Goal: Find specific page/section: Find specific page/section

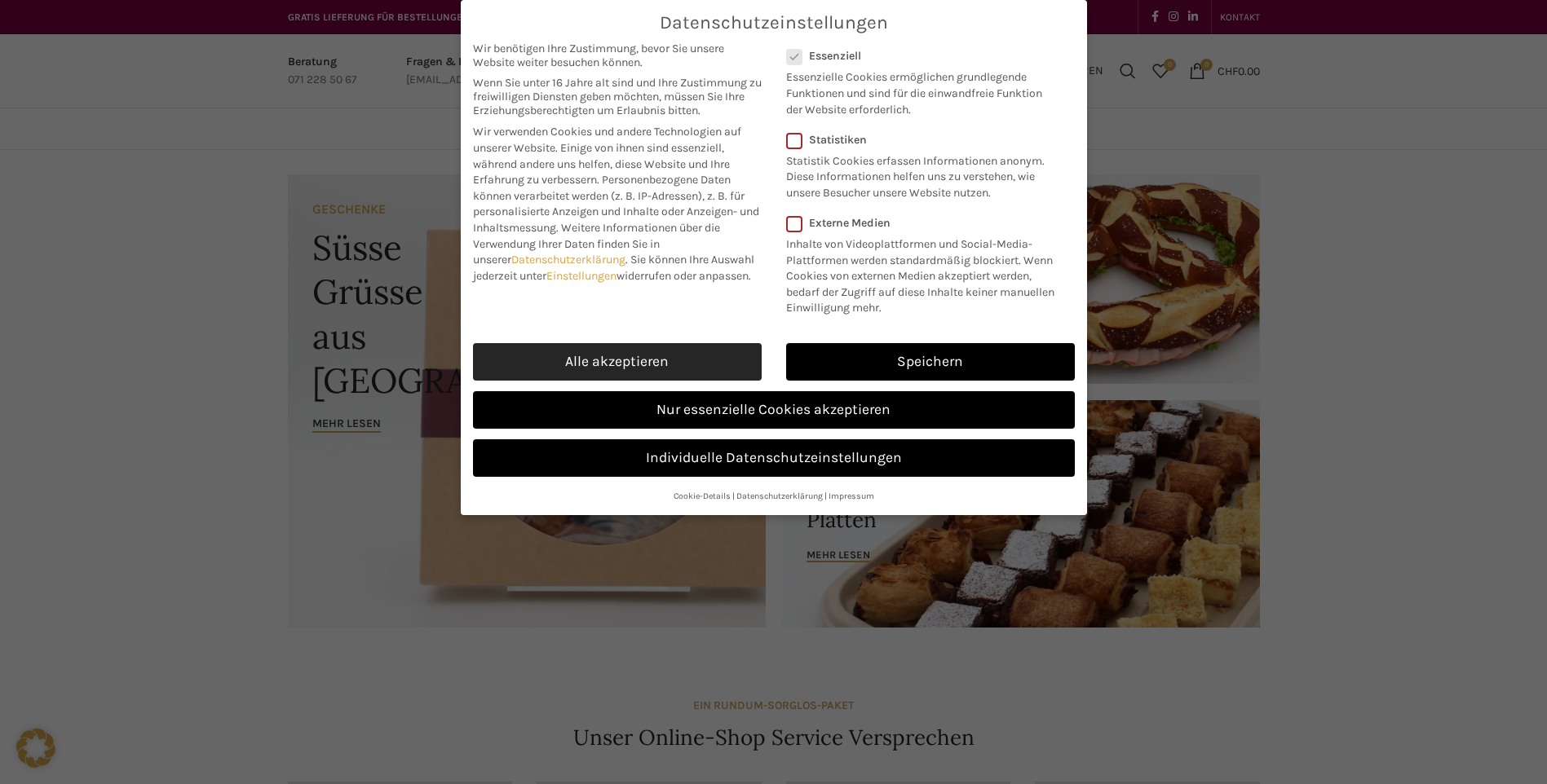
click at [632, 373] on link "Alle akzeptieren" at bounding box center [618, 362] width 288 height 38
checkbox input "true"
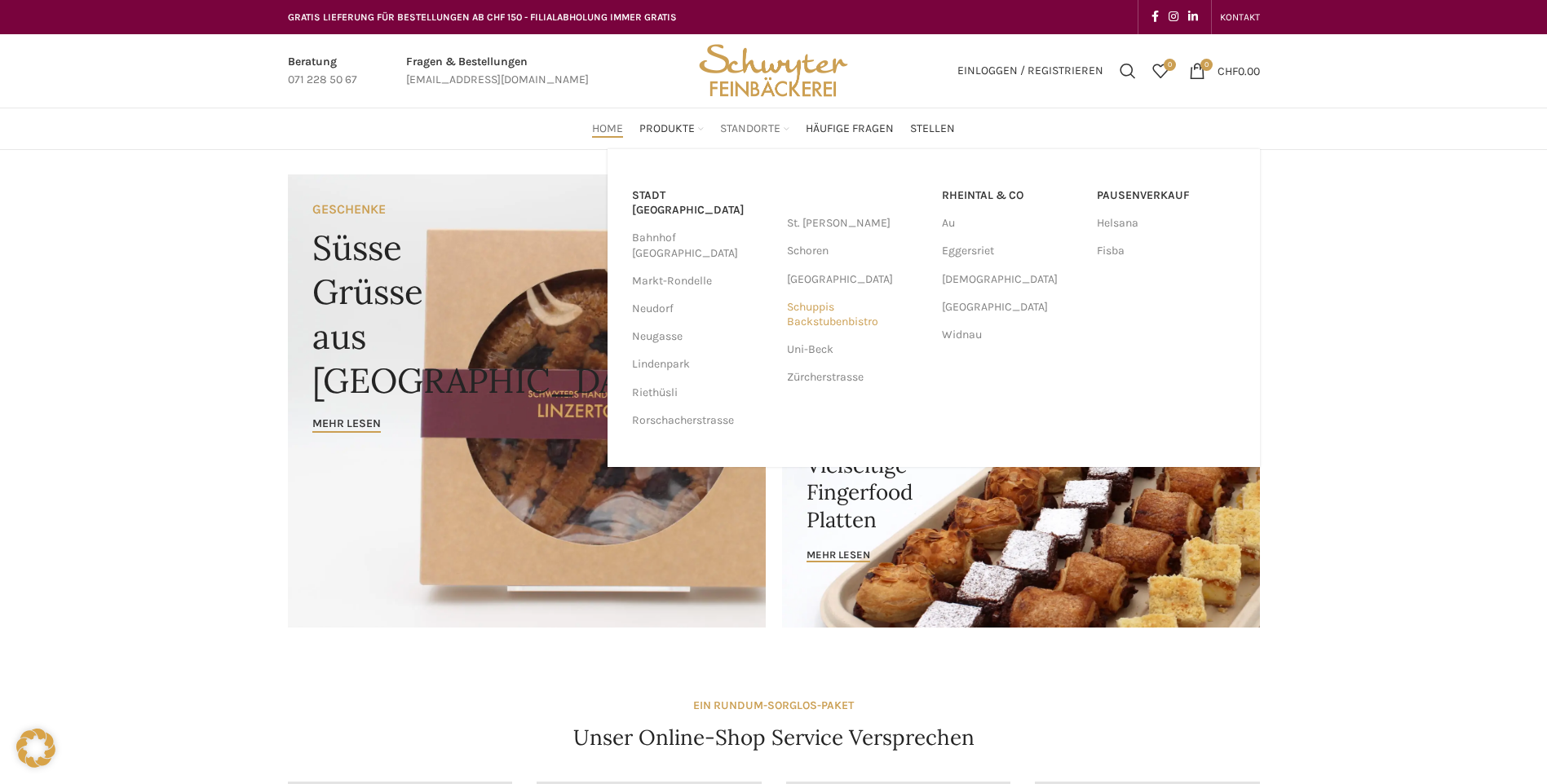
click at [829, 321] on link "Schuppis Backstubenbistro" at bounding box center [856, 315] width 138 height 43
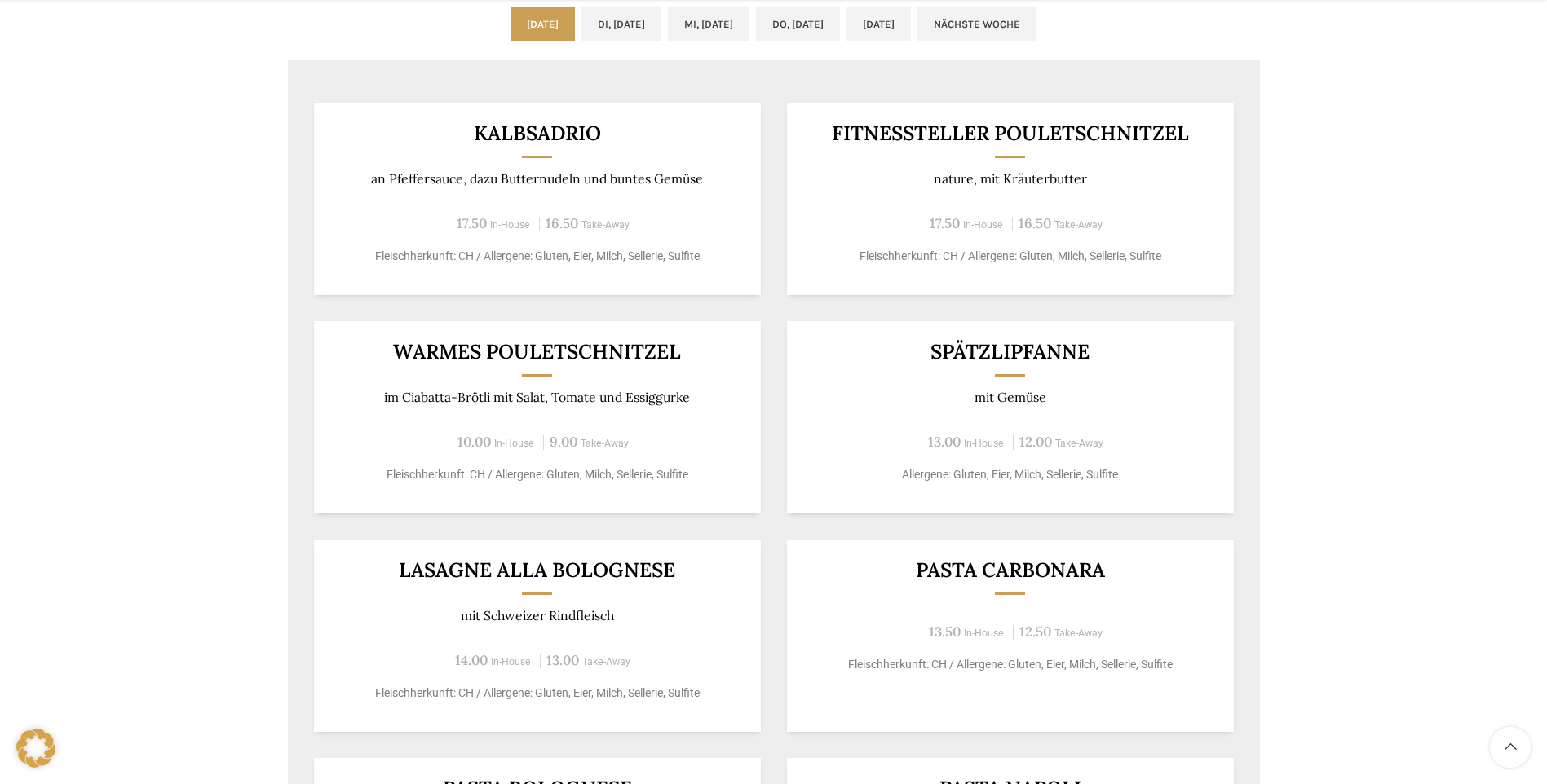
scroll to position [897, 0]
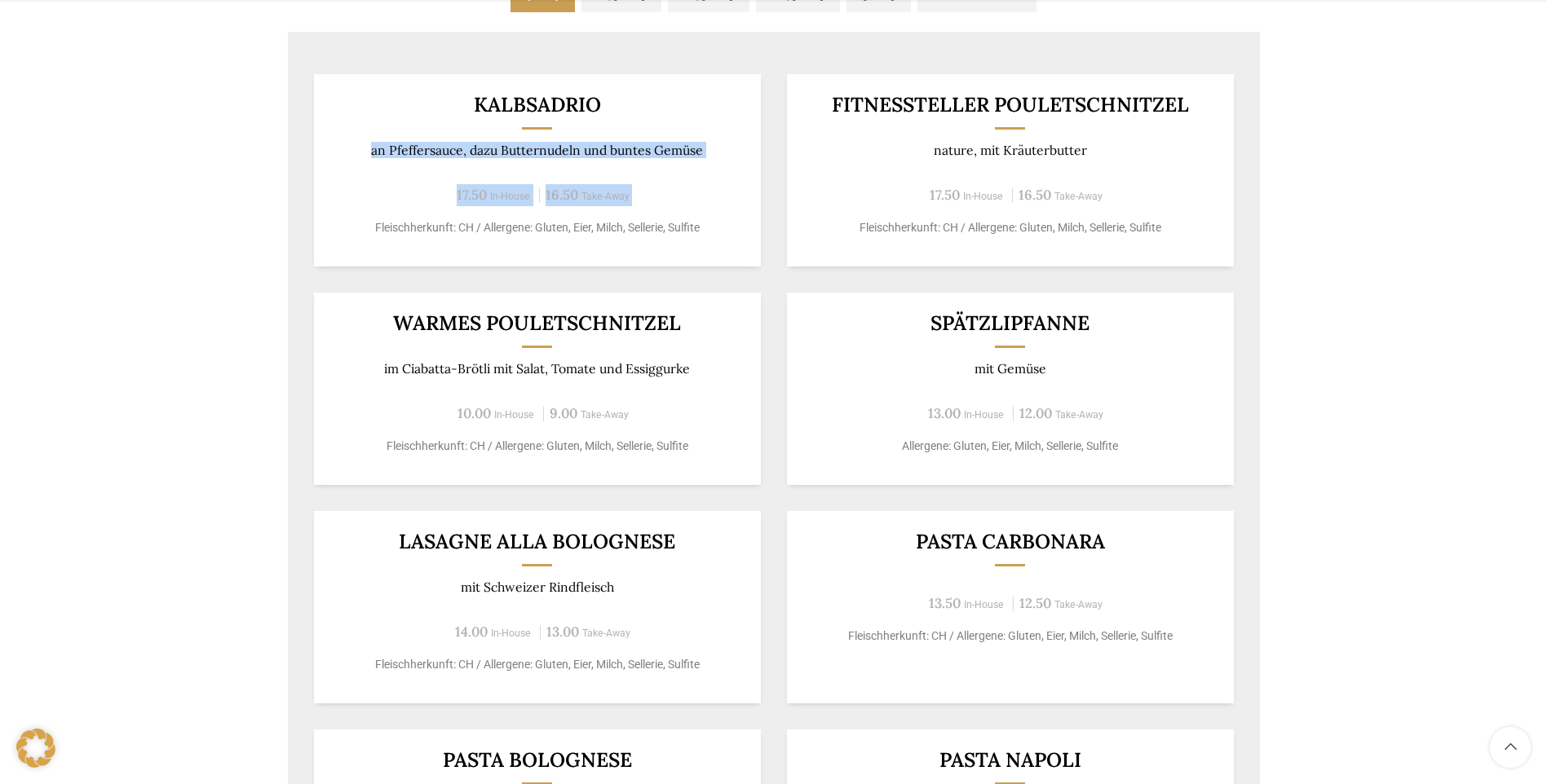
drag, startPoint x: 220, startPoint y: 154, endPoint x: 363, endPoint y: 251, distance: 172.8
click at [363, 251] on div "Backstubenbistro Schuppis Wochentag ÖFFNUNGSZEITEN [PERSON_NAME] 06:00 - 16:30 …" at bounding box center [774, 106] width 1547 height 1707
drag, startPoint x: 363, startPoint y: 251, endPoint x: 266, endPoint y: 252, distance: 97.0
click at [266, 252] on div "Backstubenbistro Schuppis Wochentag ÖFFNUNGSZEITEN [PERSON_NAME] 06:00 - 16:30 …" at bounding box center [774, 106] width 1547 height 1707
drag, startPoint x: 251, startPoint y: 354, endPoint x: 173, endPoint y: 328, distance: 82.2
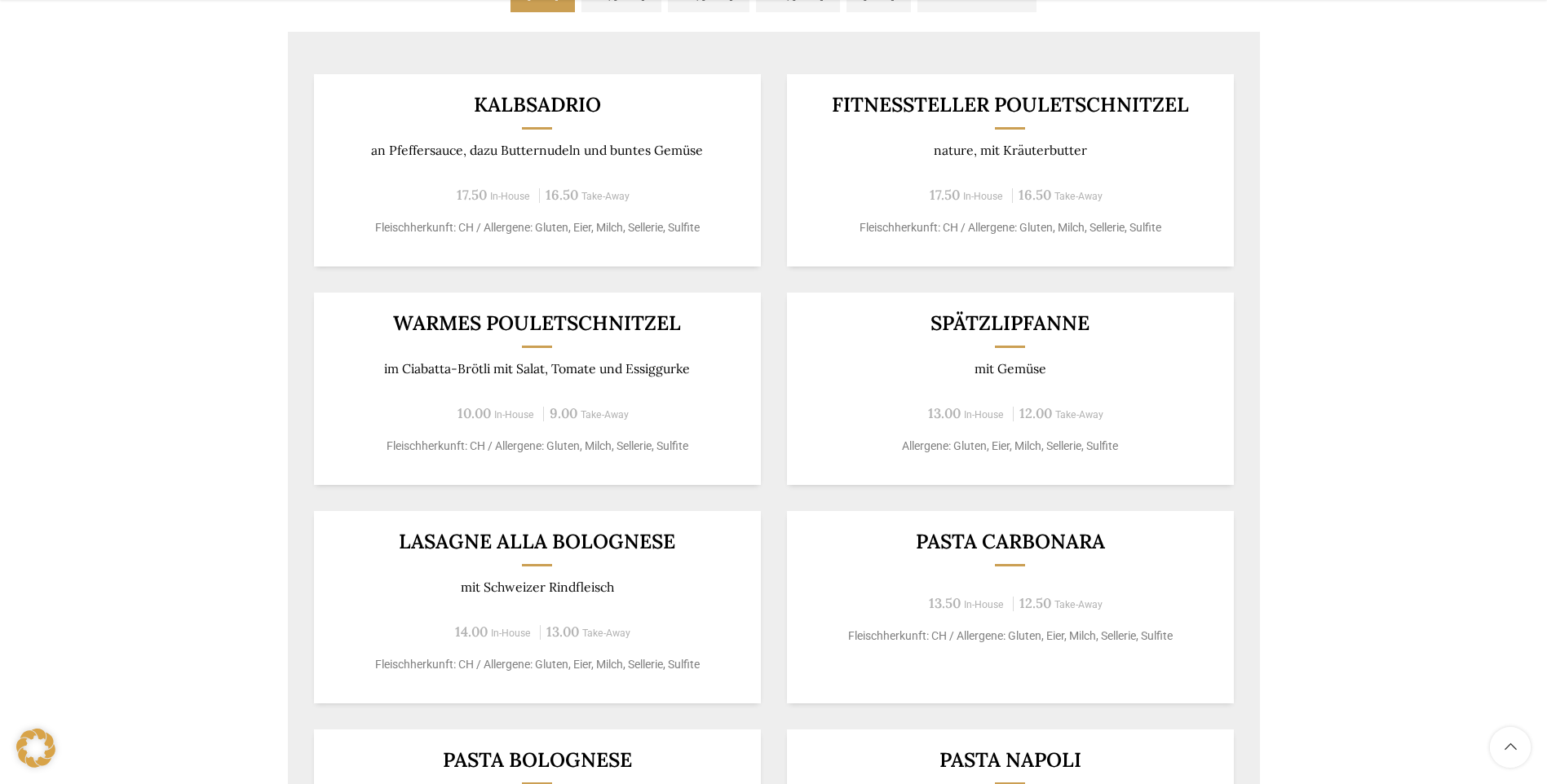
click at [173, 328] on div "Backstubenbistro Schuppis Wochentag ÖFFNUNGSZEITEN [PERSON_NAME] 06:00 - 16:30 …" at bounding box center [774, 106] width 1547 height 1707
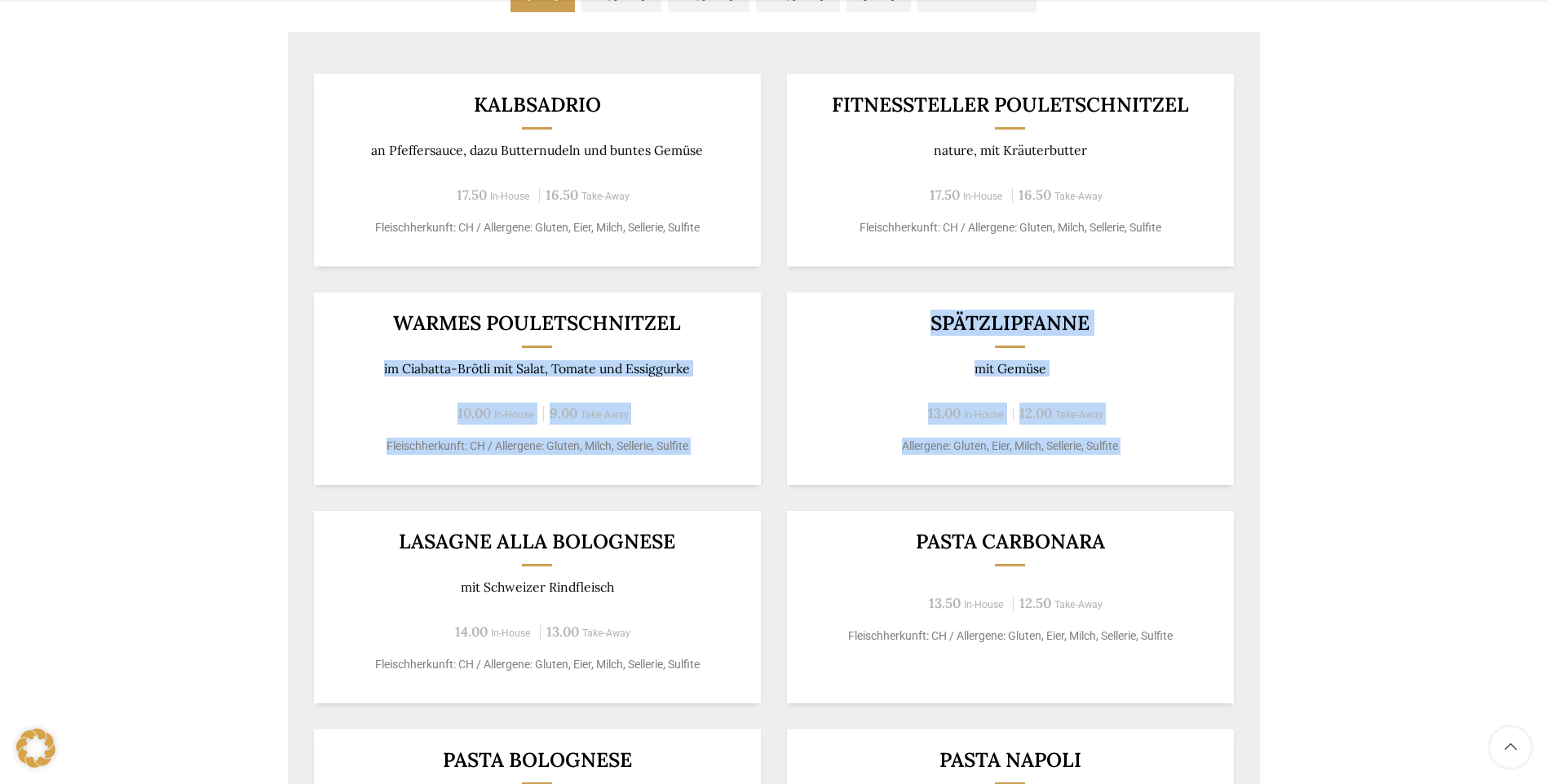
drag, startPoint x: 206, startPoint y: 362, endPoint x: 328, endPoint y: 515, distance: 195.7
click at [328, 515] on div "Backstubenbistro Schuppis Wochentag ÖFFNUNGSZEITEN [PERSON_NAME] 06:00 - 16:30 …" at bounding box center [774, 106] width 1547 height 1707
drag, startPoint x: 328, startPoint y: 515, endPoint x: 189, endPoint y: 377, distance: 195.9
click at [189, 377] on div "Backstubenbistro Schuppis Wochentag ÖFFNUNGSZEITEN [PERSON_NAME] 06:00 - 16:30 …" at bounding box center [774, 106] width 1547 height 1707
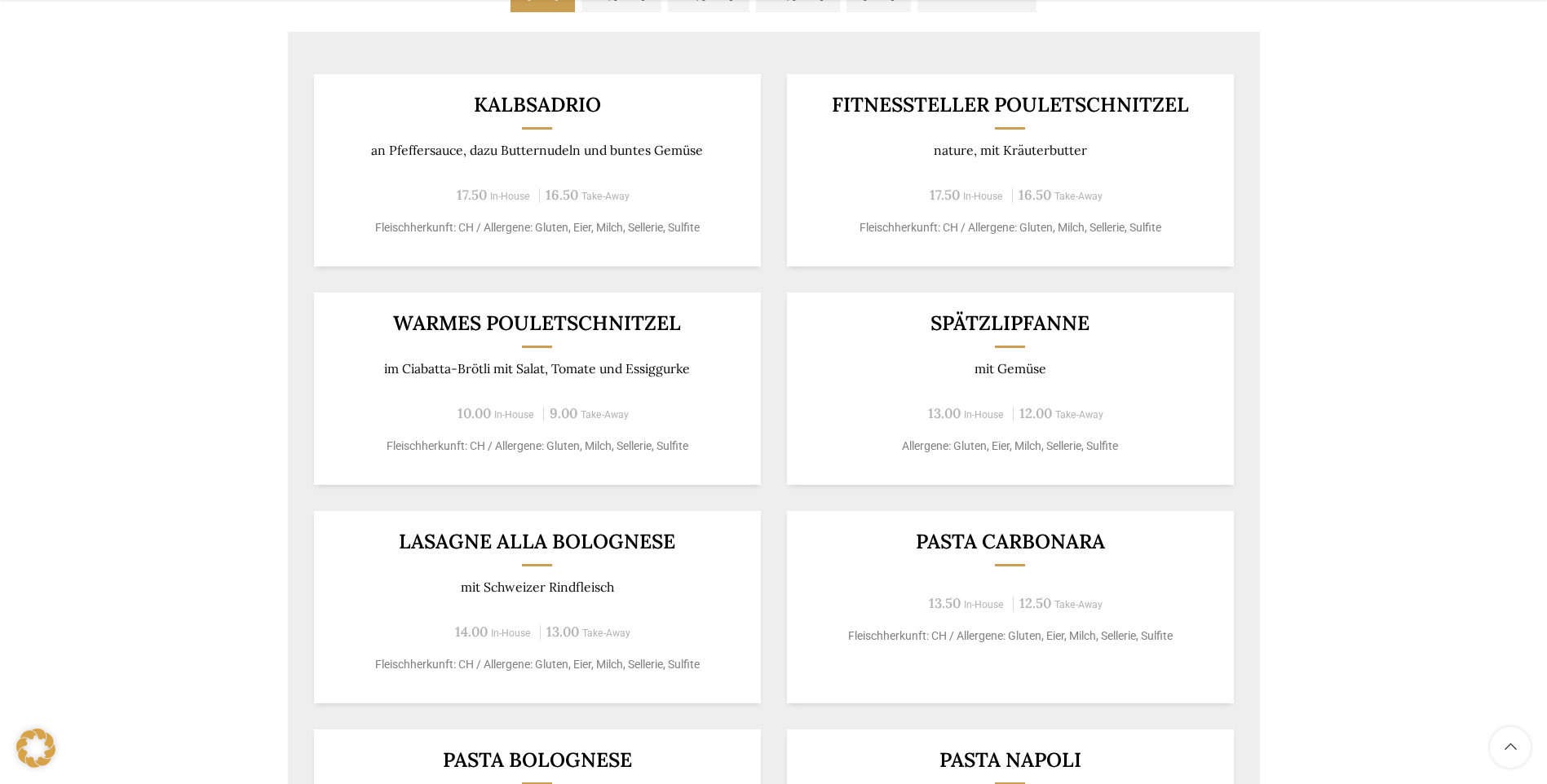
drag, startPoint x: 189, startPoint y: 377, endPoint x: 74, endPoint y: 301, distance: 137.8
click at [74, 301] on div "Backstubenbistro Schuppis Wochentag ÖFFNUNGSZEITEN [PERSON_NAME] 06:00 - 16:30 …" at bounding box center [774, 106] width 1547 height 1707
